Goal: Information Seeking & Learning: Learn about a topic

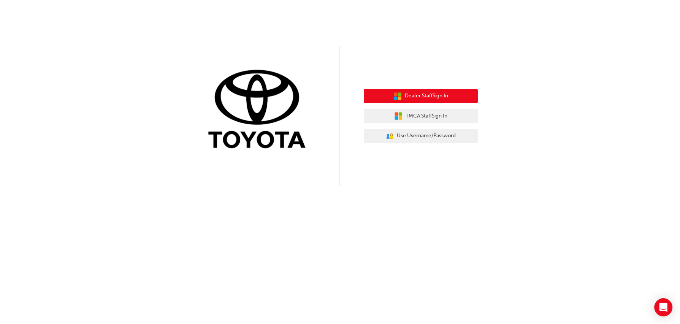
click at [427, 98] on span "Dealer Staff Sign In" at bounding box center [426, 96] width 43 height 9
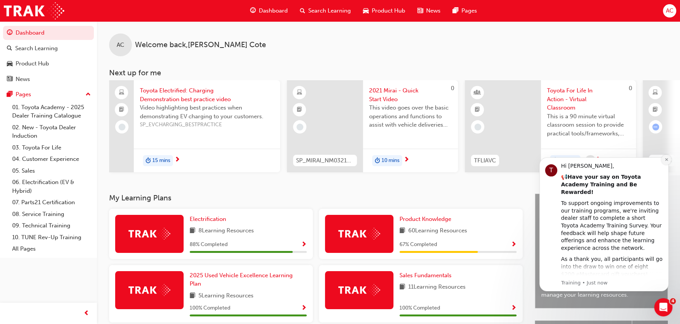
click at [667, 162] on button "Dismiss notification" at bounding box center [666, 160] width 10 height 10
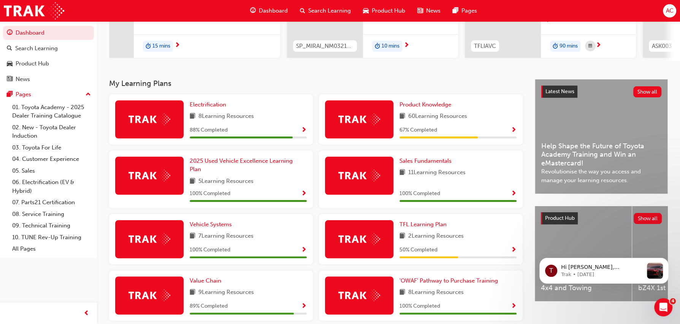
scroll to position [109, 0]
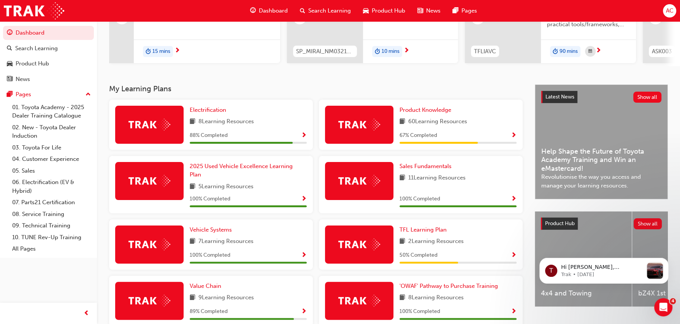
click at [306, 137] on span "Show Progress" at bounding box center [304, 135] width 6 height 7
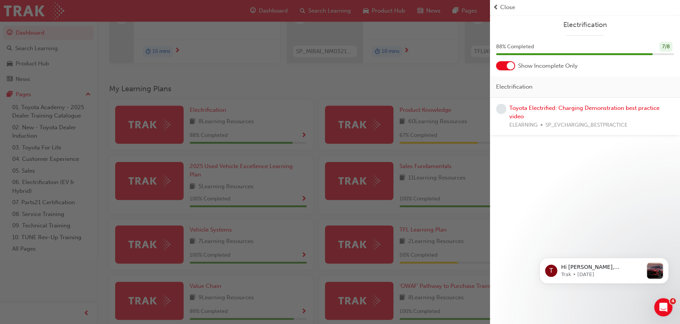
click at [508, 63] on div at bounding box center [511, 66] width 8 height 8
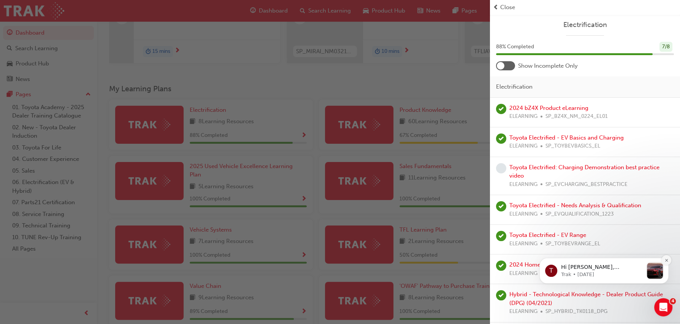
click at [667, 262] on button "Dismiss notification" at bounding box center [666, 260] width 10 height 10
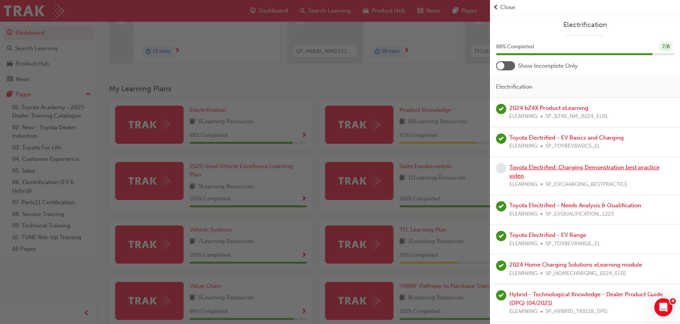
click at [542, 166] on link "Toyota Electrified: Charging Demonstration best practice video" at bounding box center [584, 172] width 150 height 16
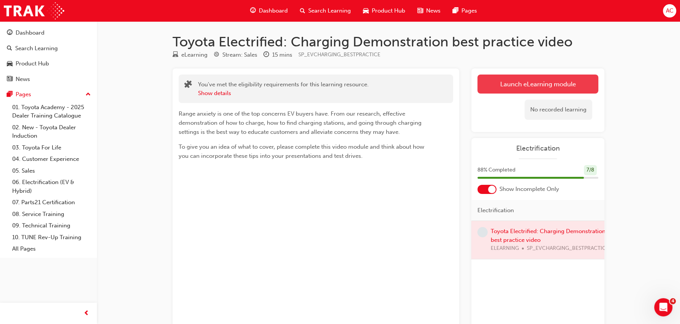
click at [503, 87] on link "Launch eLearning module" at bounding box center [537, 83] width 121 height 19
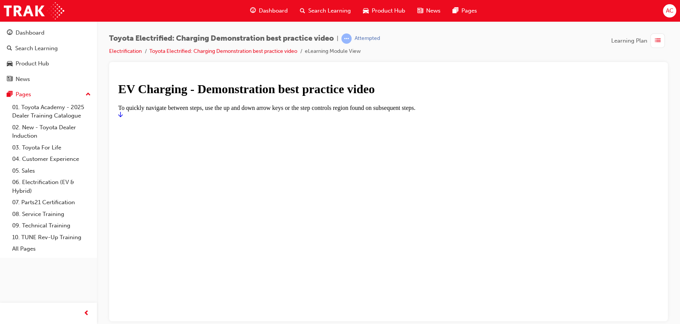
click at [123, 117] on icon "Start" at bounding box center [120, 114] width 5 height 6
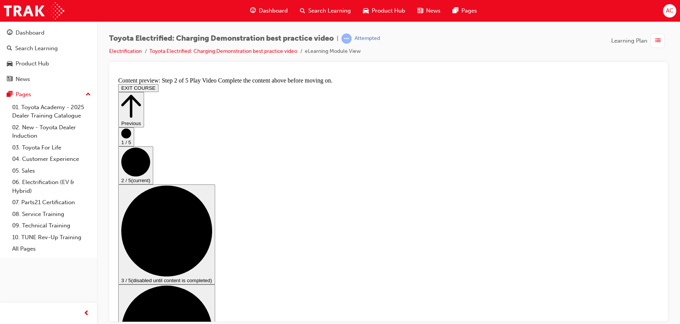
scroll to position [63, 0]
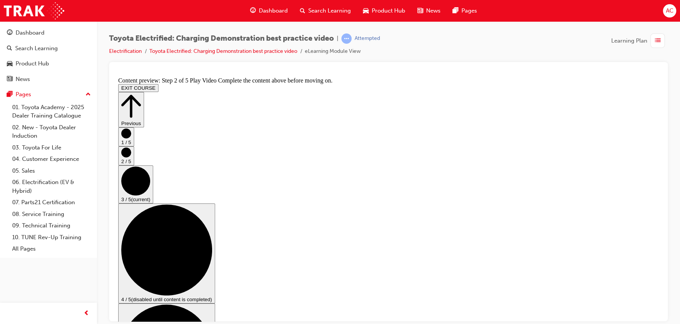
scroll to position [83, 0]
checkbox input "true"
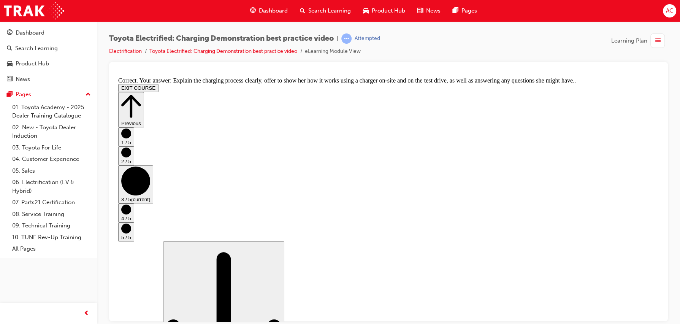
scroll to position [166, 0]
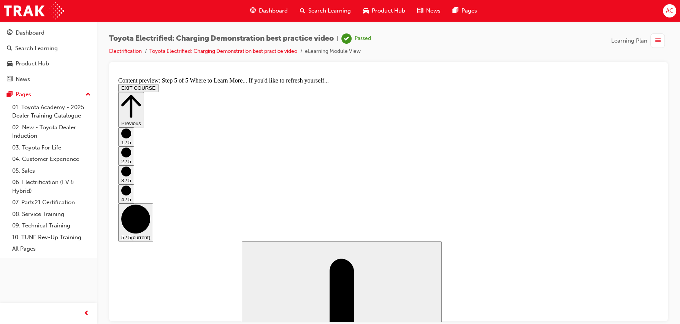
scroll to position [102, 0]
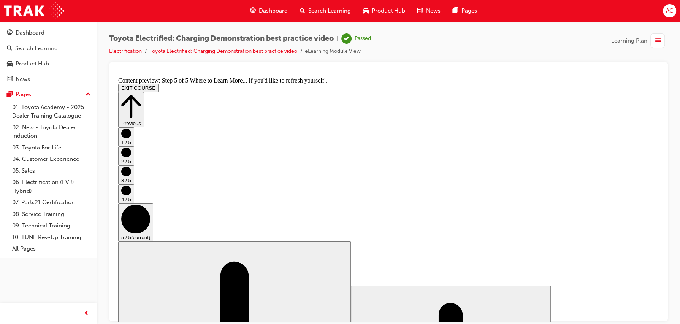
click at [158, 84] on button "EXIT COURSE" at bounding box center [138, 88] width 40 height 8
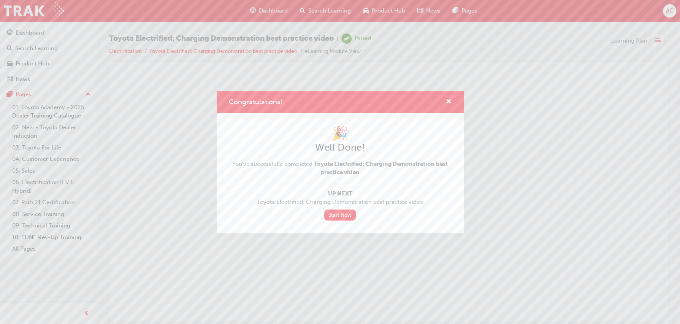
scroll to position [0, 0]
click at [448, 101] on span "cross-icon" at bounding box center [449, 102] width 6 height 7
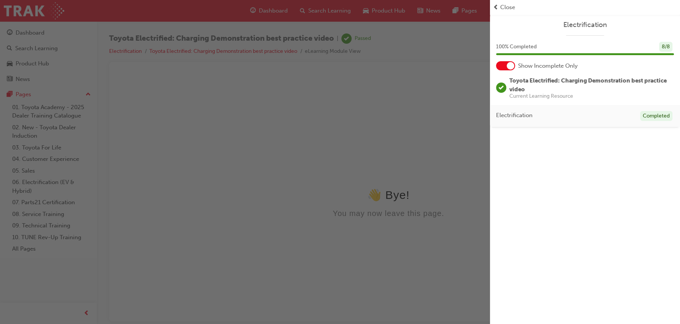
click at [274, 10] on div "button" at bounding box center [245, 162] width 490 height 324
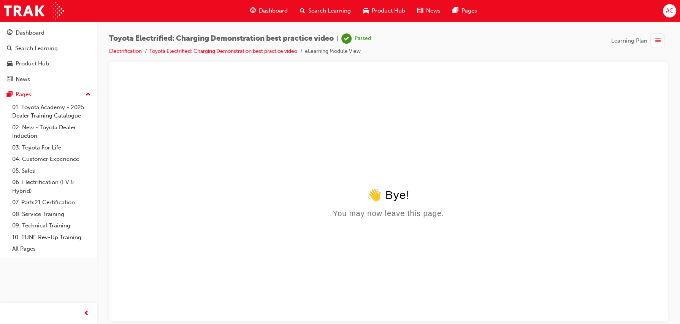
click at [269, 11] on span "Dashboard" at bounding box center [273, 10] width 29 height 9
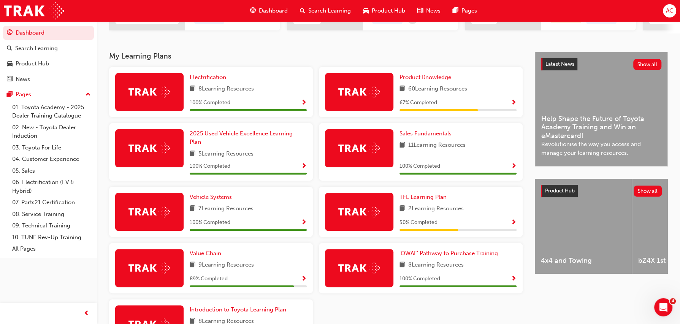
scroll to position [139, 0]
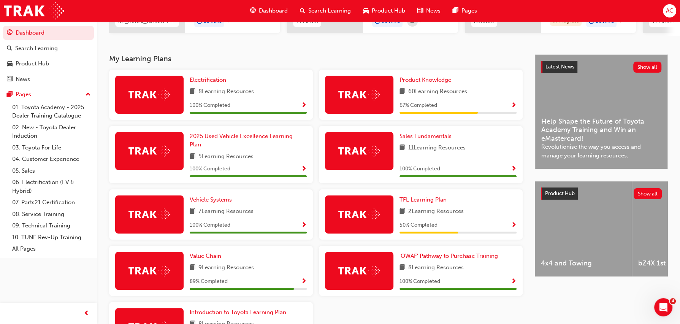
click at [417, 87] on div "Product Knowledge 60 Learning Resources 67 % Completed" at bounding box center [457, 95] width 117 height 38
click at [420, 83] on span "Product Knowledge" at bounding box center [425, 79] width 52 height 7
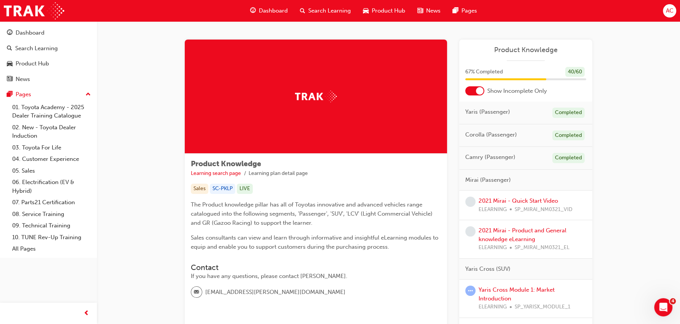
click at [478, 89] on div at bounding box center [480, 91] width 8 height 8
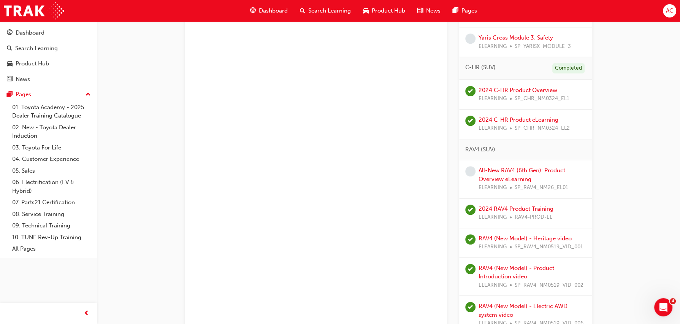
scroll to position [538, 0]
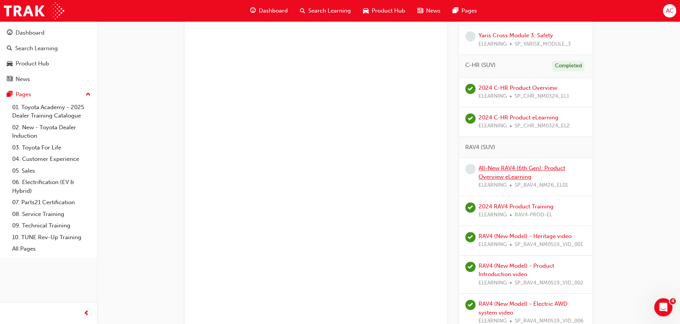
click at [502, 168] on link "All-New RAV4 (6th Gen): Product Overview eLearning" at bounding box center [521, 173] width 87 height 16
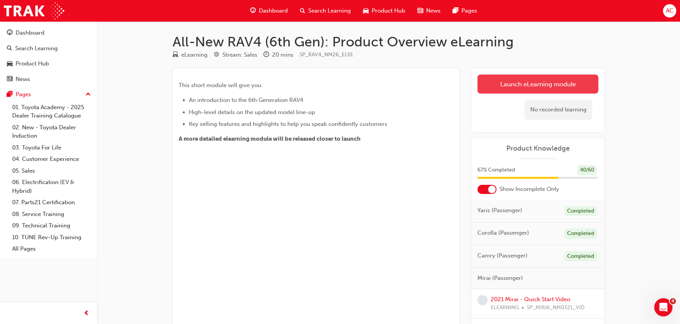
click at [513, 90] on link "Launch eLearning module" at bounding box center [537, 83] width 121 height 19
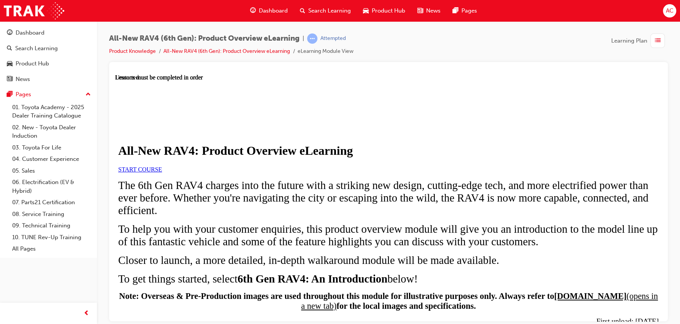
scroll to position [65, 0]
click at [162, 169] on span "START COURSE" at bounding box center [140, 169] width 44 height 6
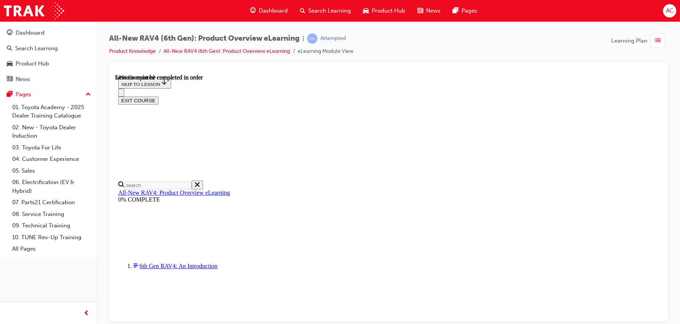
scroll to position [726, 0]
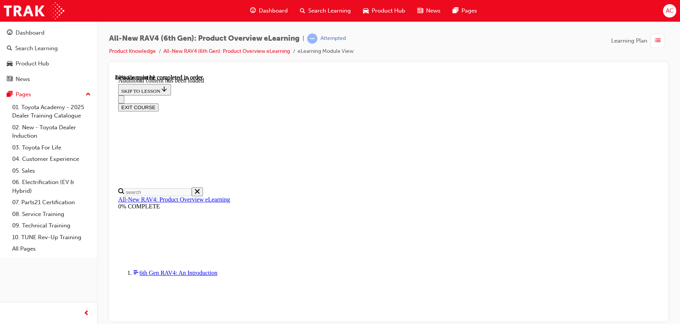
scroll to position [1006, 0]
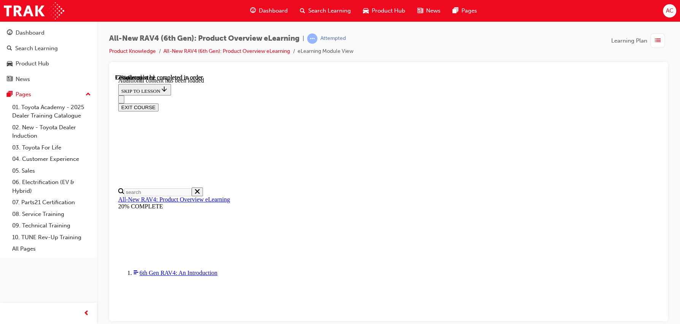
scroll to position [1089, 0]
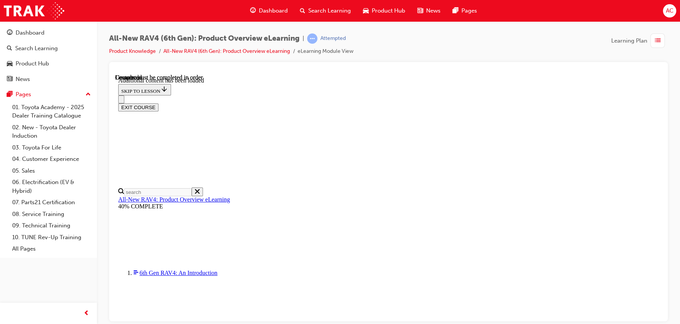
scroll to position [1396, 0]
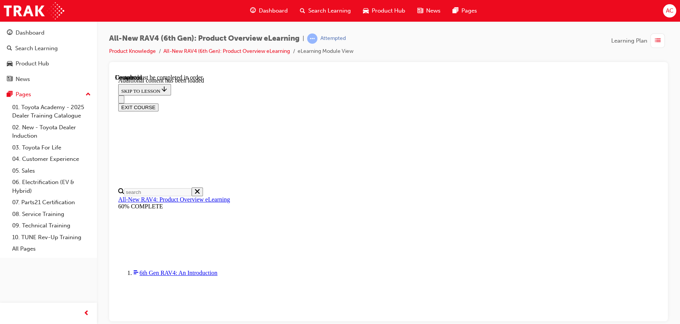
radio input "true"
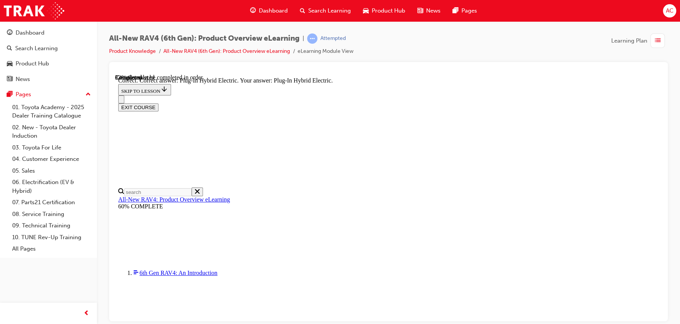
radio input "true"
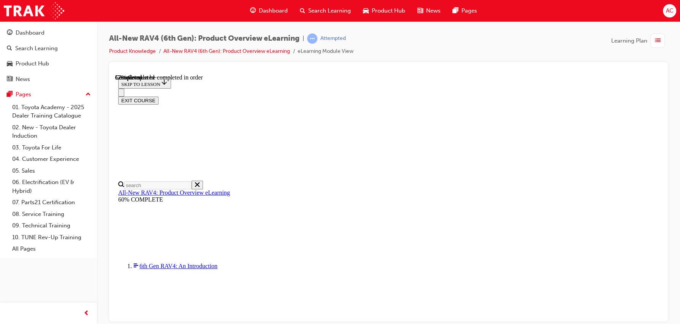
scroll to position [248, 0]
checkbox input "true"
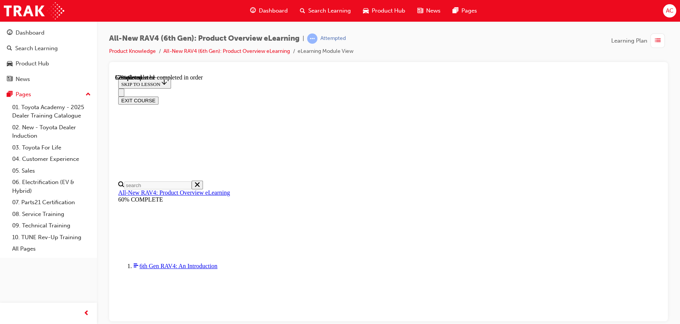
checkbox input "true"
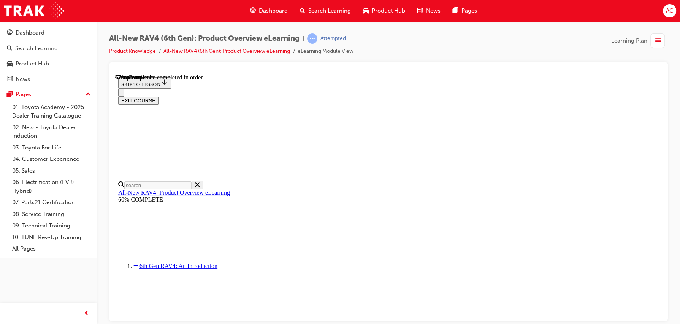
checkbox input "true"
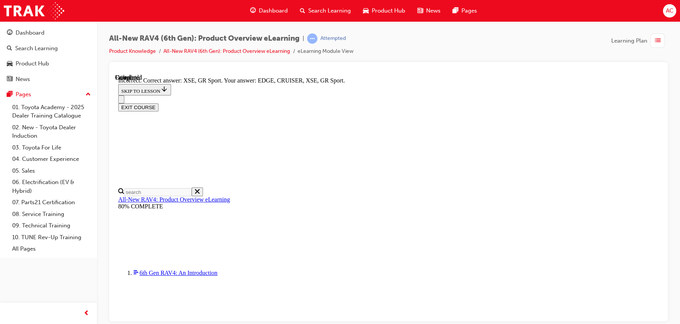
scroll to position [301, 0]
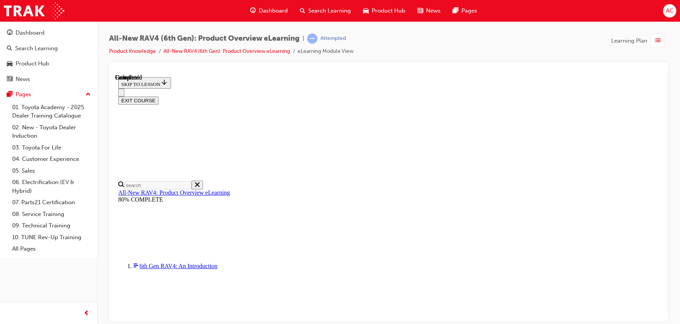
scroll to position [170, 0]
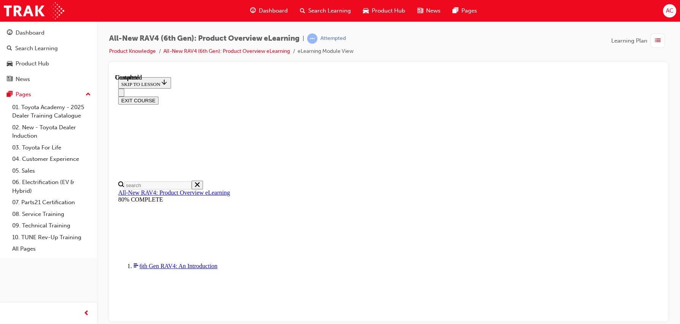
radio input "true"
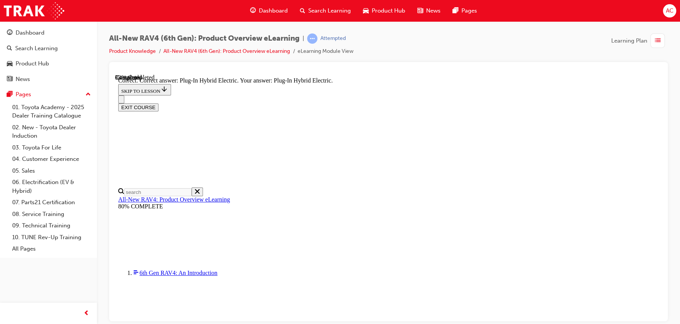
scroll to position [263, 0]
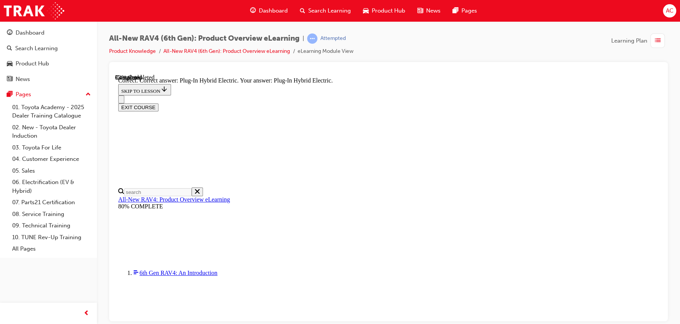
radio input "true"
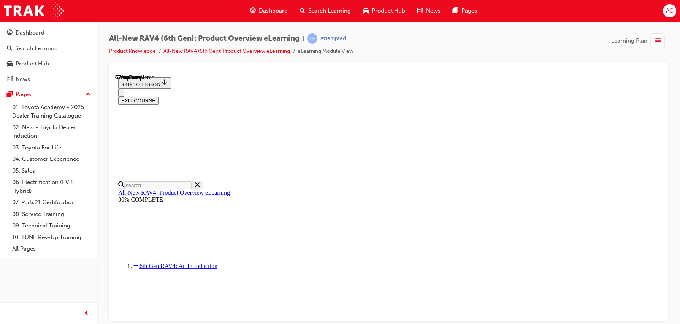
scroll to position [274, 0]
checkbox input "true"
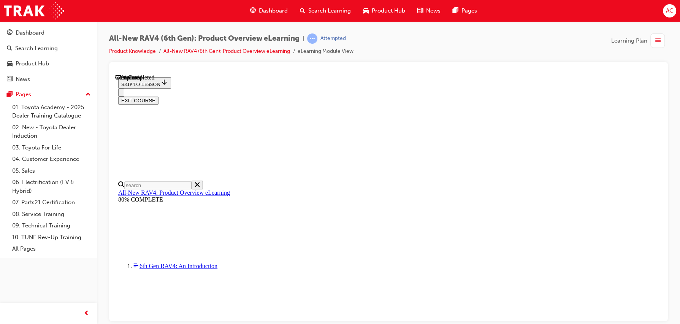
checkbox input "true"
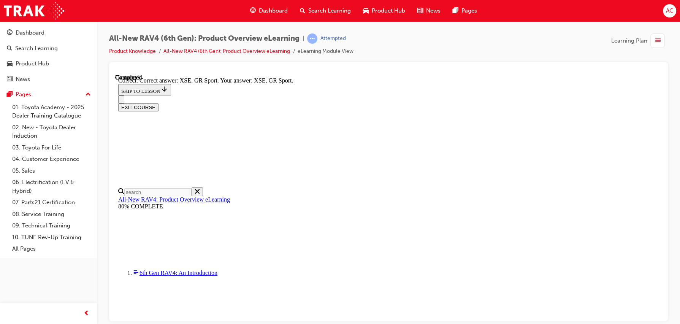
scroll to position [320, 0]
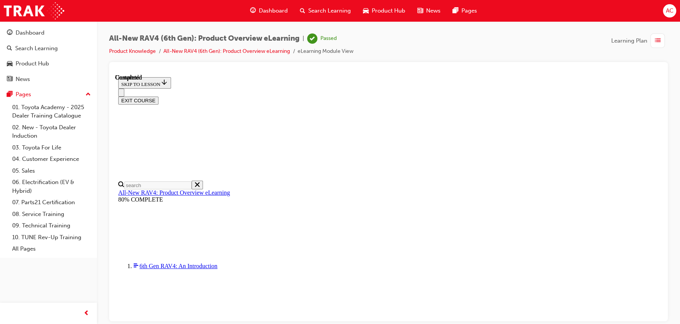
scroll to position [170, 0]
click at [158, 96] on button "EXIT COURSE" at bounding box center [138, 100] width 40 height 8
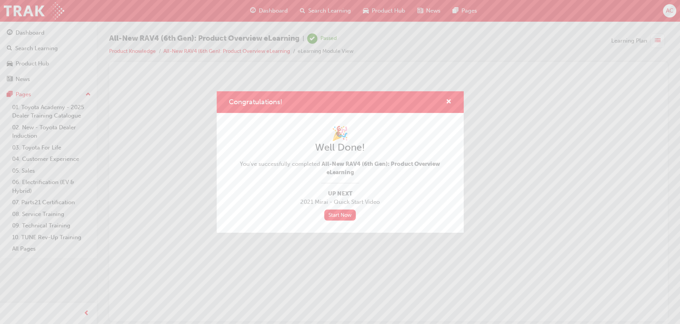
scroll to position [0, 0]
click at [448, 104] on span "cross-icon" at bounding box center [449, 102] width 6 height 7
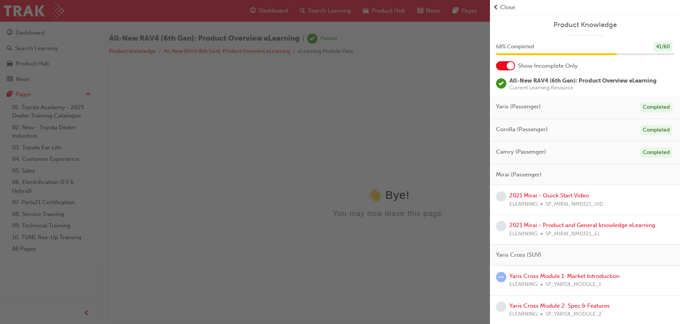
click at [504, 8] on span "Close" at bounding box center [507, 7] width 15 height 9
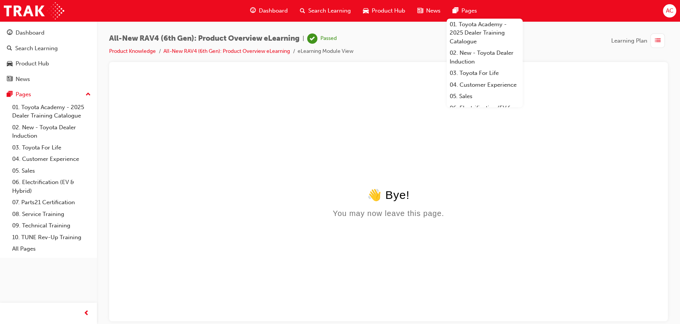
click at [272, 11] on span "Dashboard" at bounding box center [273, 10] width 29 height 9
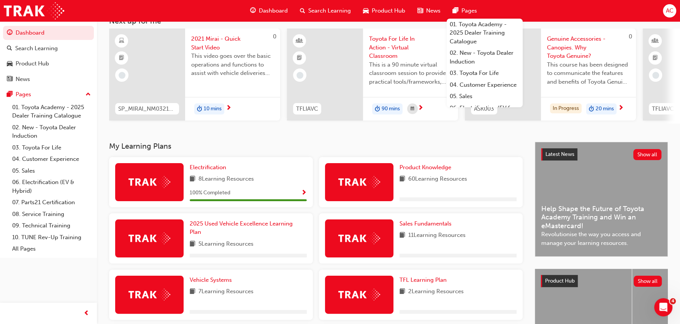
scroll to position [55, 0]
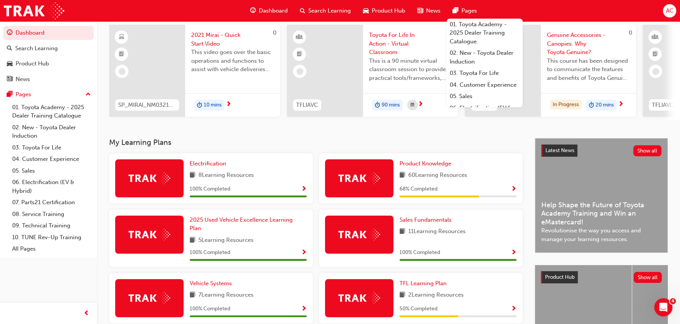
click at [305, 138] on div "AC Welcome back , [PERSON_NAME] Next up for me 0 SP_MIRAI_NM0321_VID 2021 Mirai…" at bounding box center [388, 52] width 583 height 172
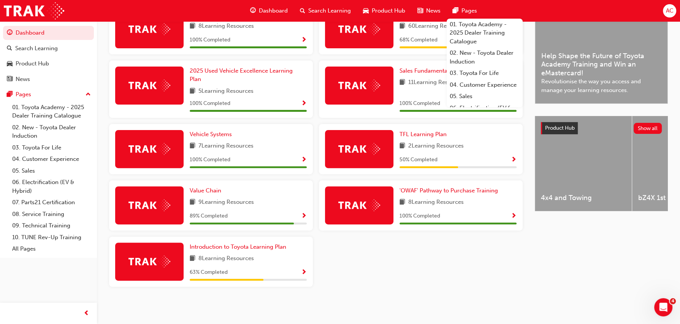
scroll to position [207, 0]
click at [245, 250] on link "Introduction to Toyota Learning Plan" at bounding box center [240, 246] width 100 height 9
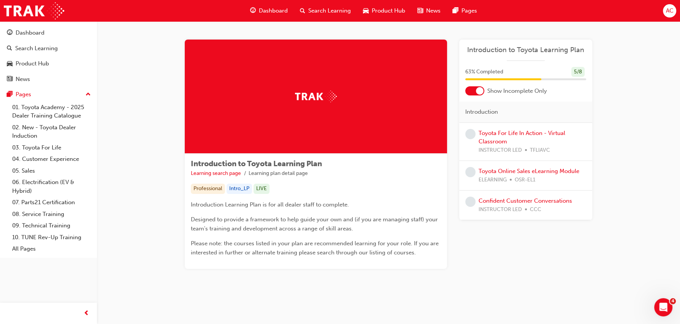
click at [477, 90] on div at bounding box center [480, 91] width 8 height 8
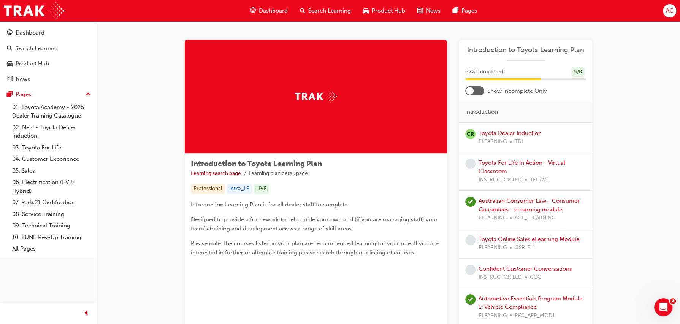
click at [269, 14] on span "Dashboard" at bounding box center [273, 10] width 29 height 9
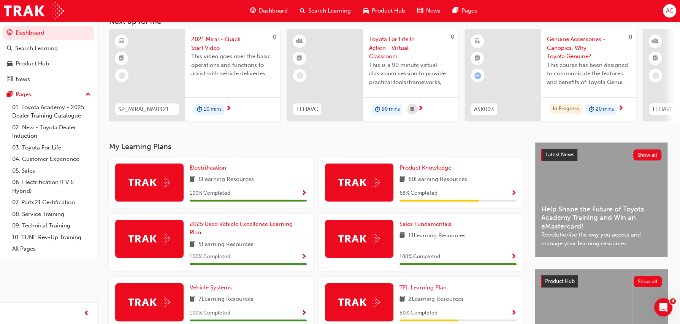
scroll to position [59, 0]
